Goal: Task Accomplishment & Management: Use online tool/utility

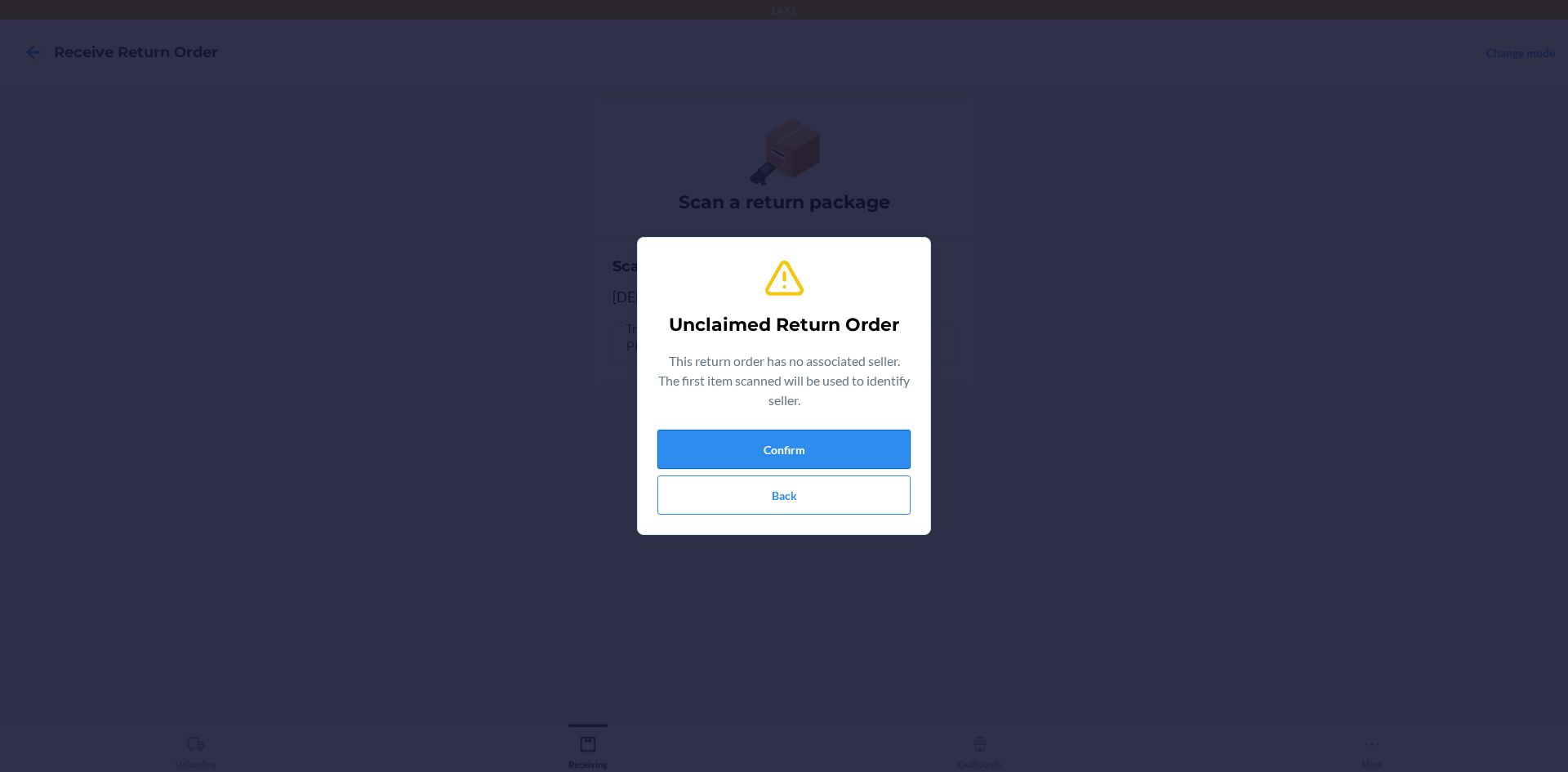
click at [797, 459] on button "Confirm" at bounding box center [784, 450] width 253 height 39
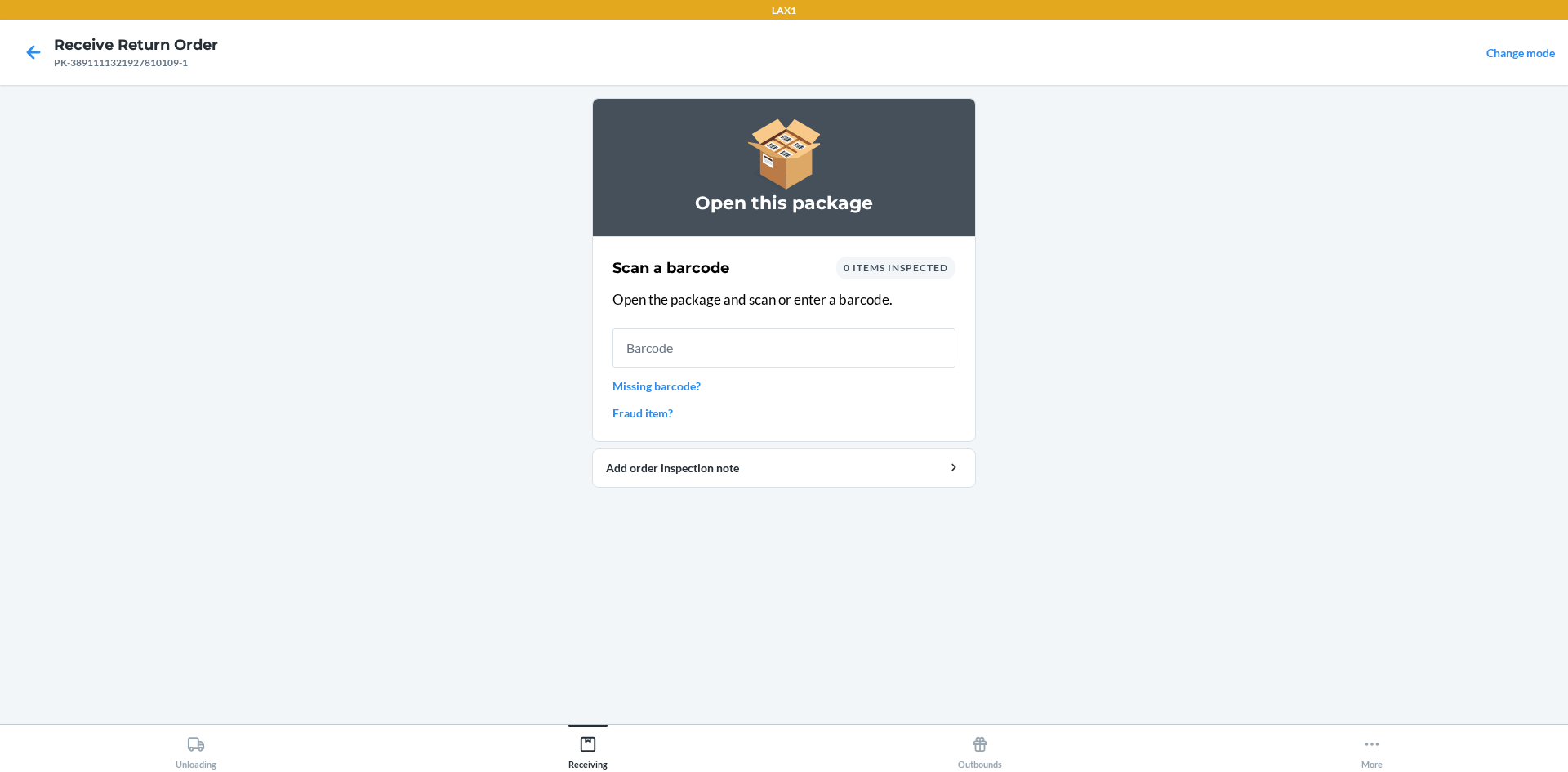
click at [750, 351] on input "text" at bounding box center [784, 348] width 343 height 39
click at [37, 54] on icon at bounding box center [33, 52] width 28 height 28
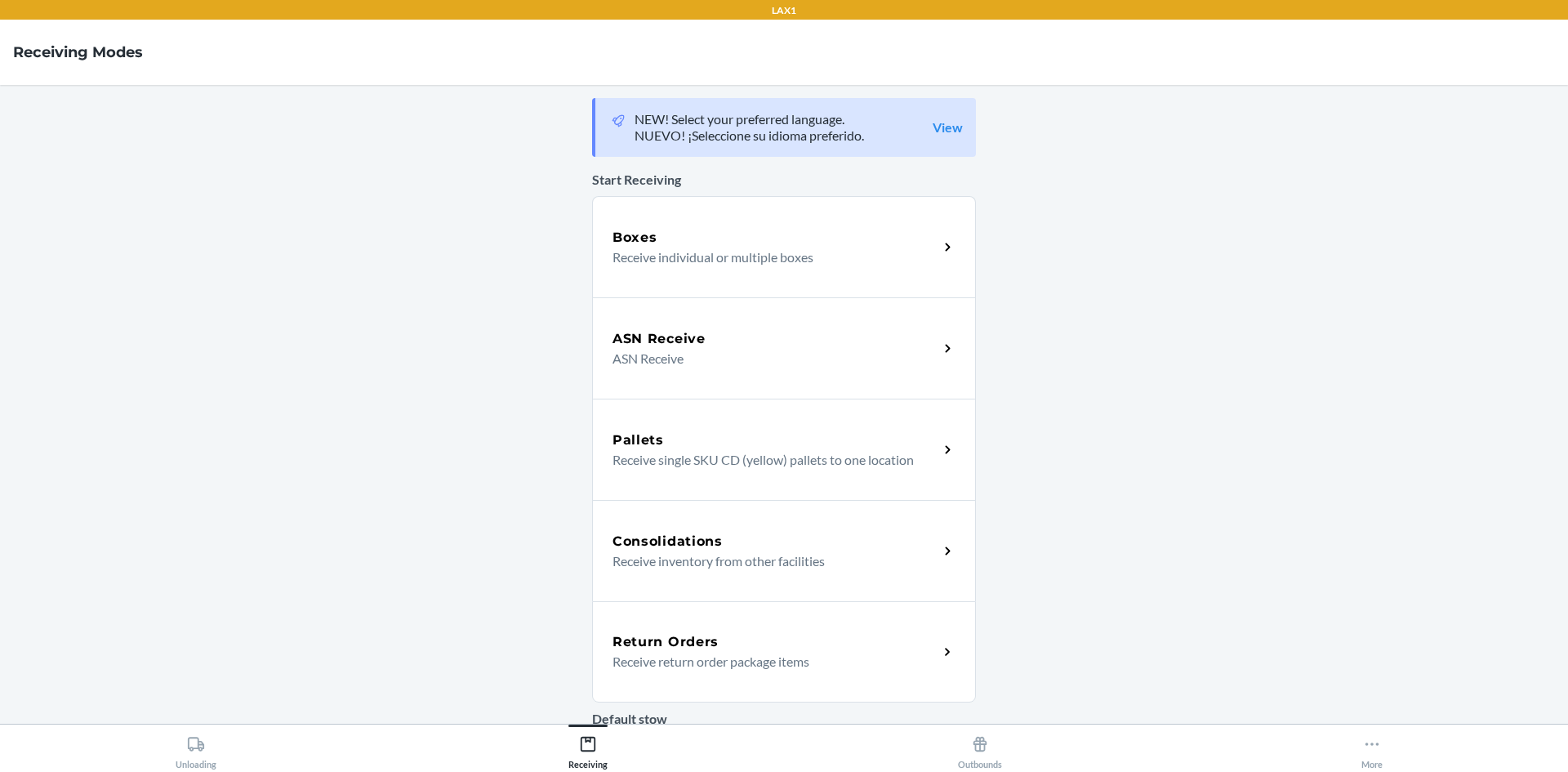
click at [715, 626] on div "Return Orders Receive return order package items" at bounding box center [784, 652] width 384 height 102
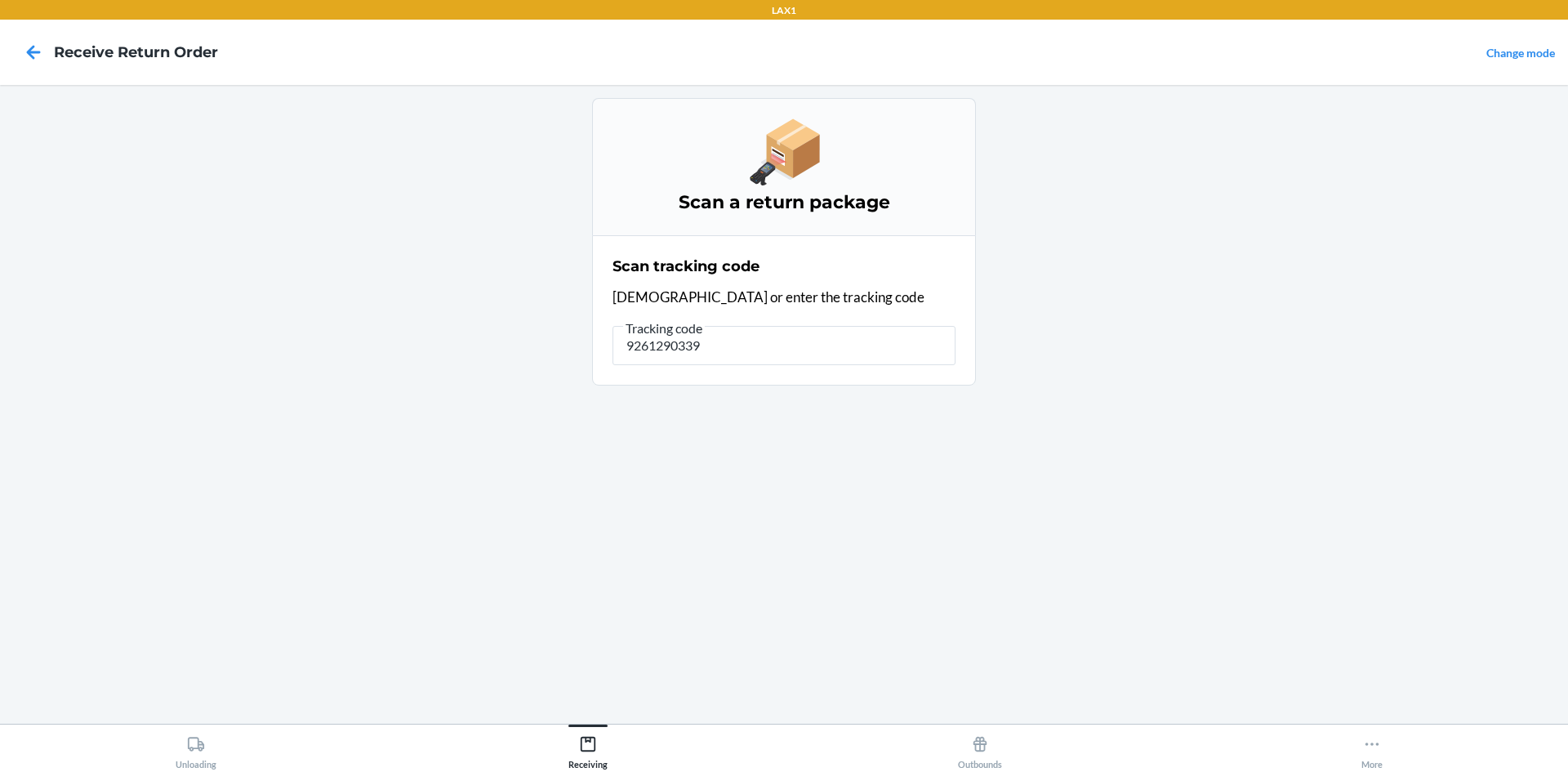
type input "9261290339"
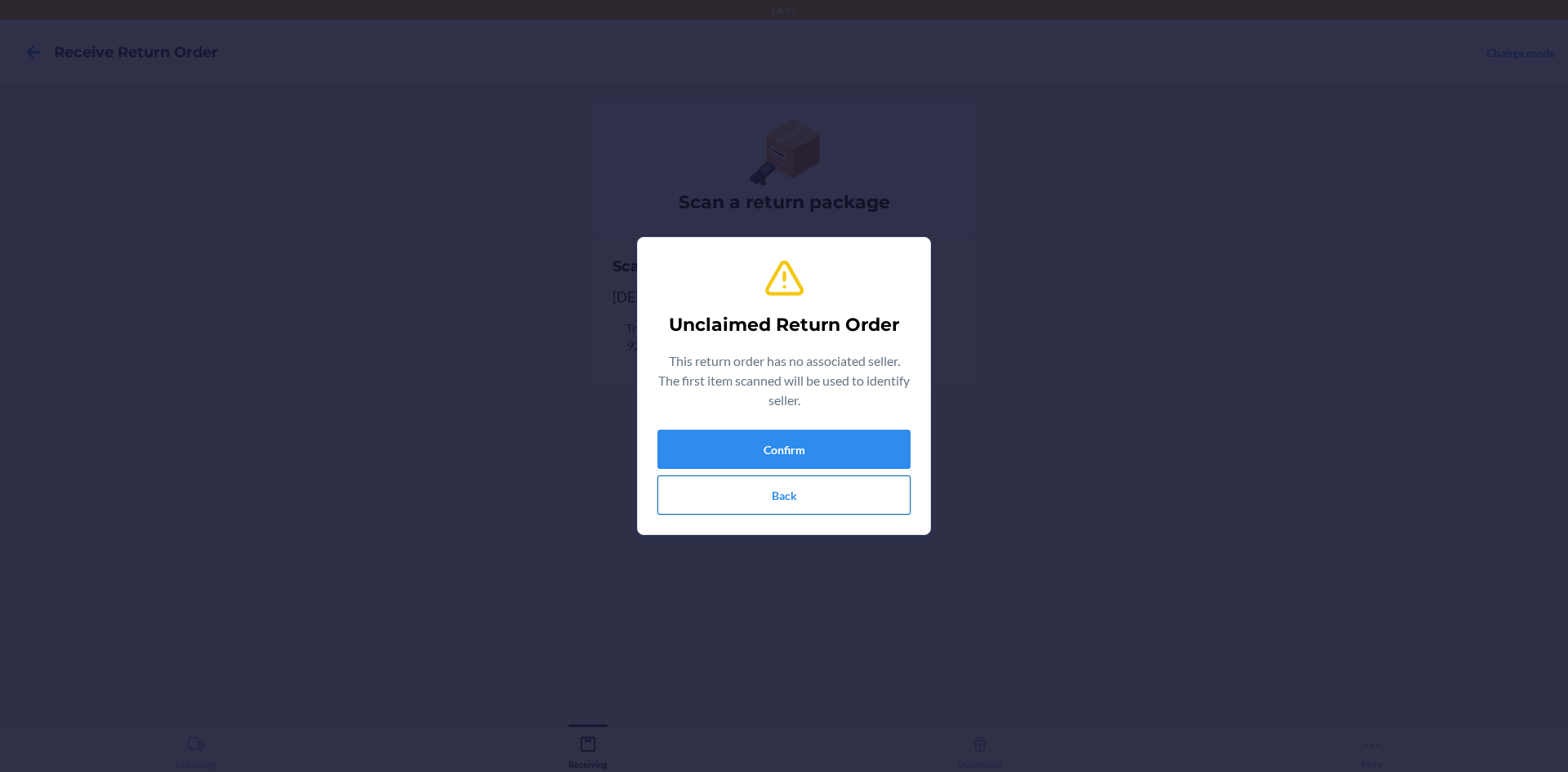
click at [814, 504] on button "Back" at bounding box center [784, 495] width 253 height 39
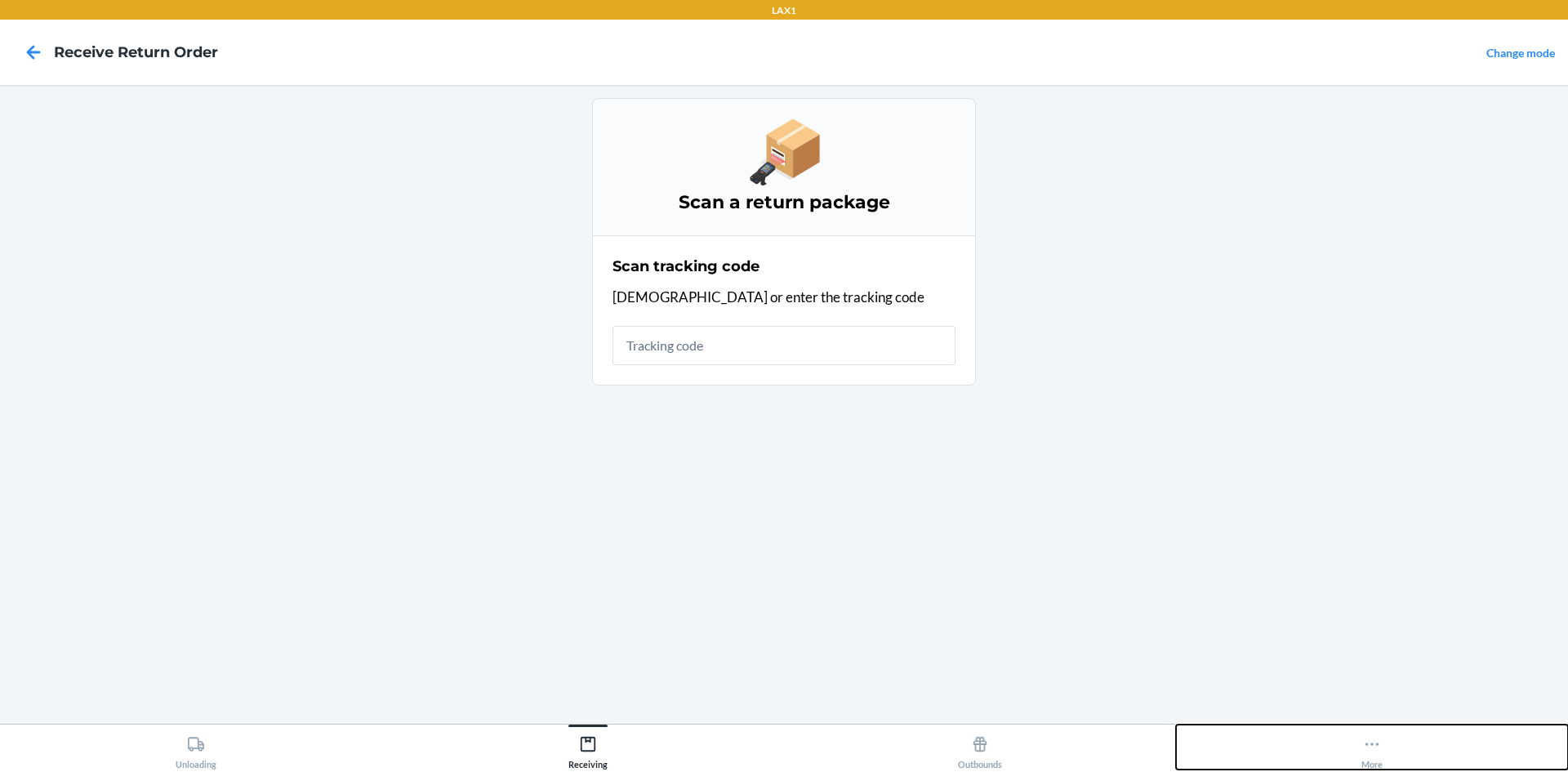
click at [1397, 748] on button "More" at bounding box center [1371, 747] width 392 height 45
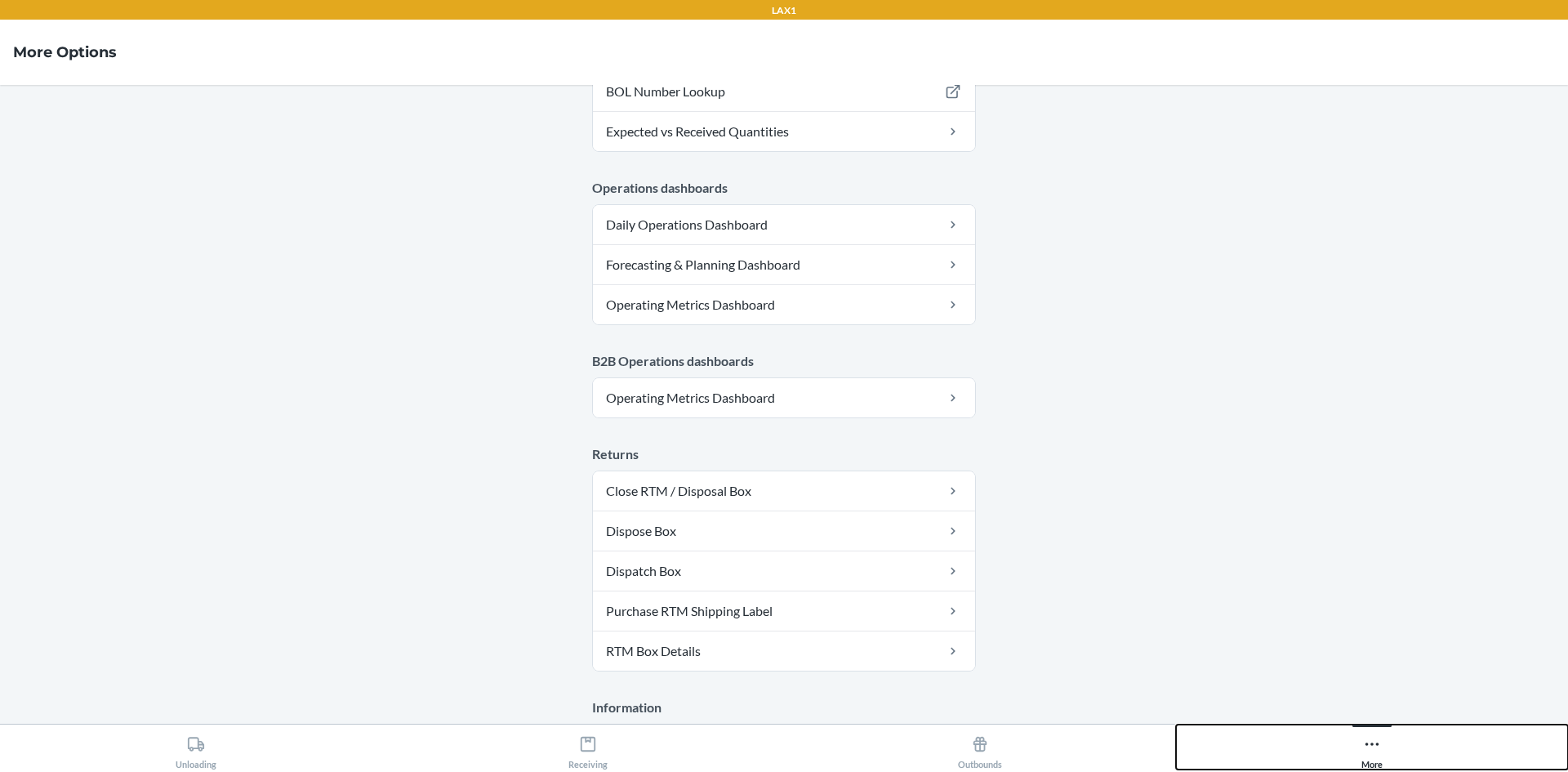
scroll to position [798, 0]
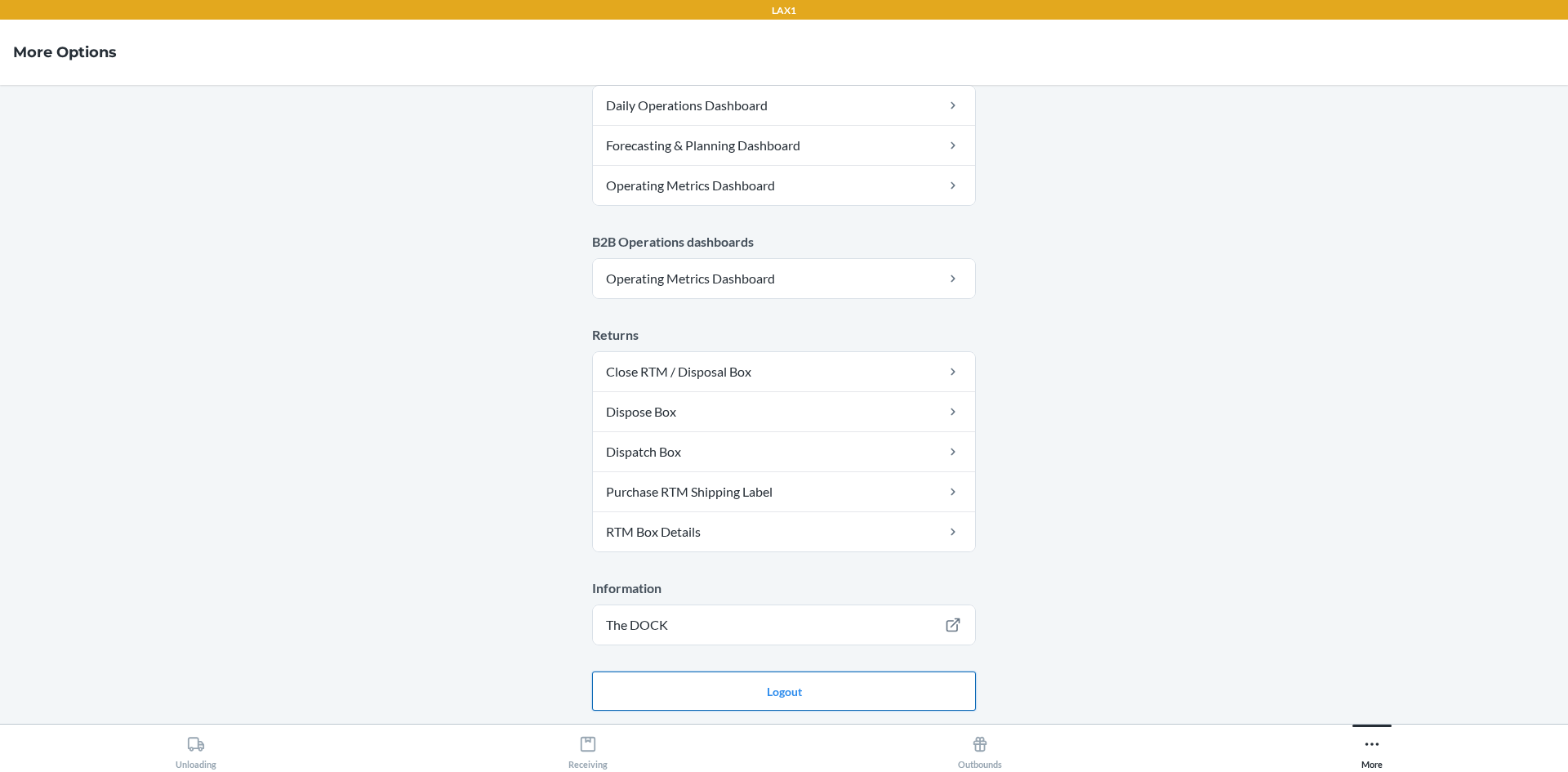
click at [805, 693] on button "Logout" at bounding box center [784, 692] width 384 height 39
